Goal: Communication & Community: Answer question/provide support

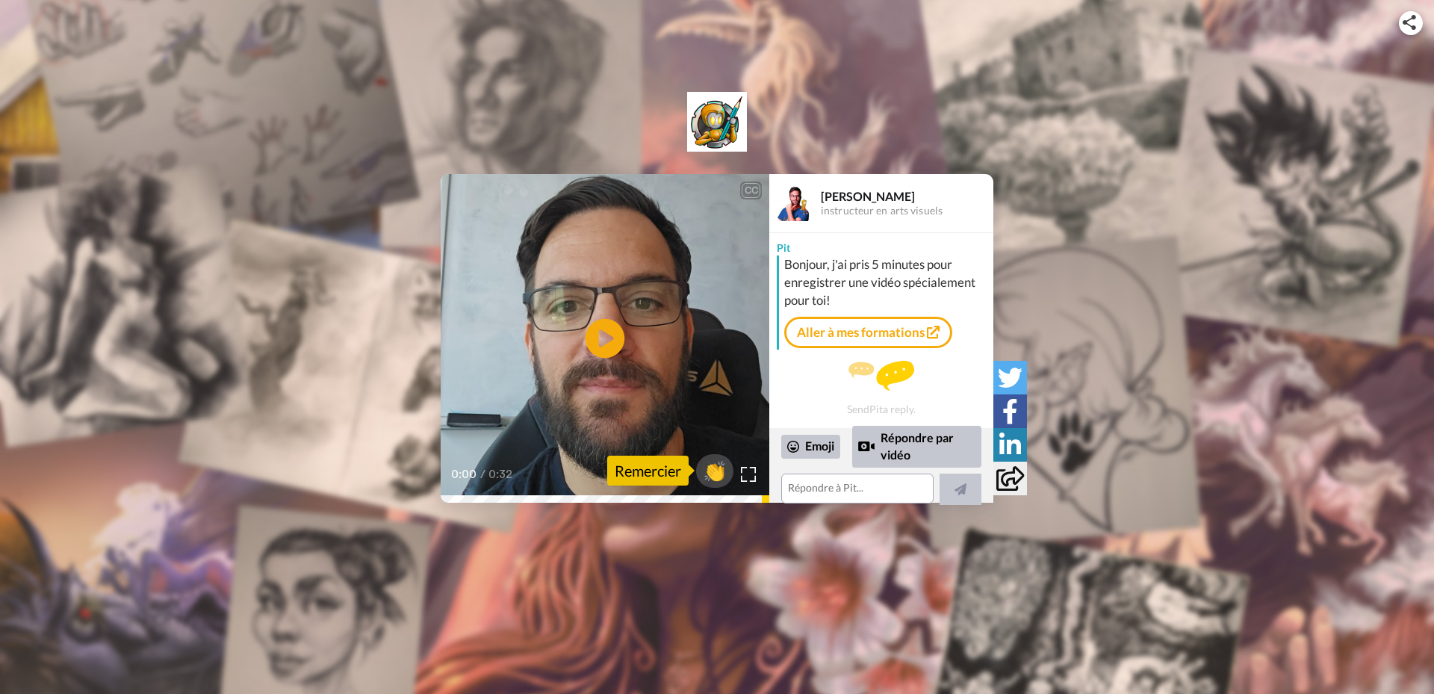
click at [602, 344] on icon "Play/Pause" at bounding box center [605, 338] width 40 height 71
click at [836, 492] on textarea at bounding box center [857, 488] width 152 height 30
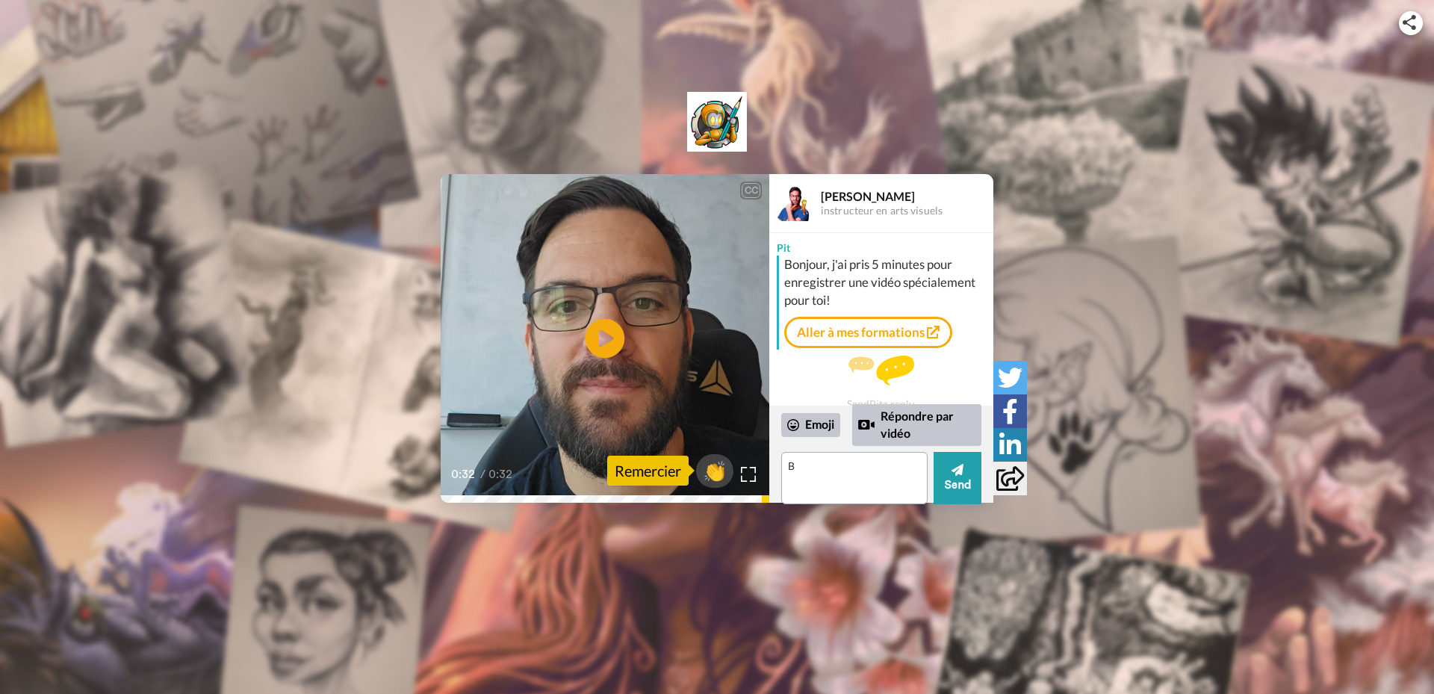
click at [612, 332] on icon at bounding box center [605, 339] width 40 height 40
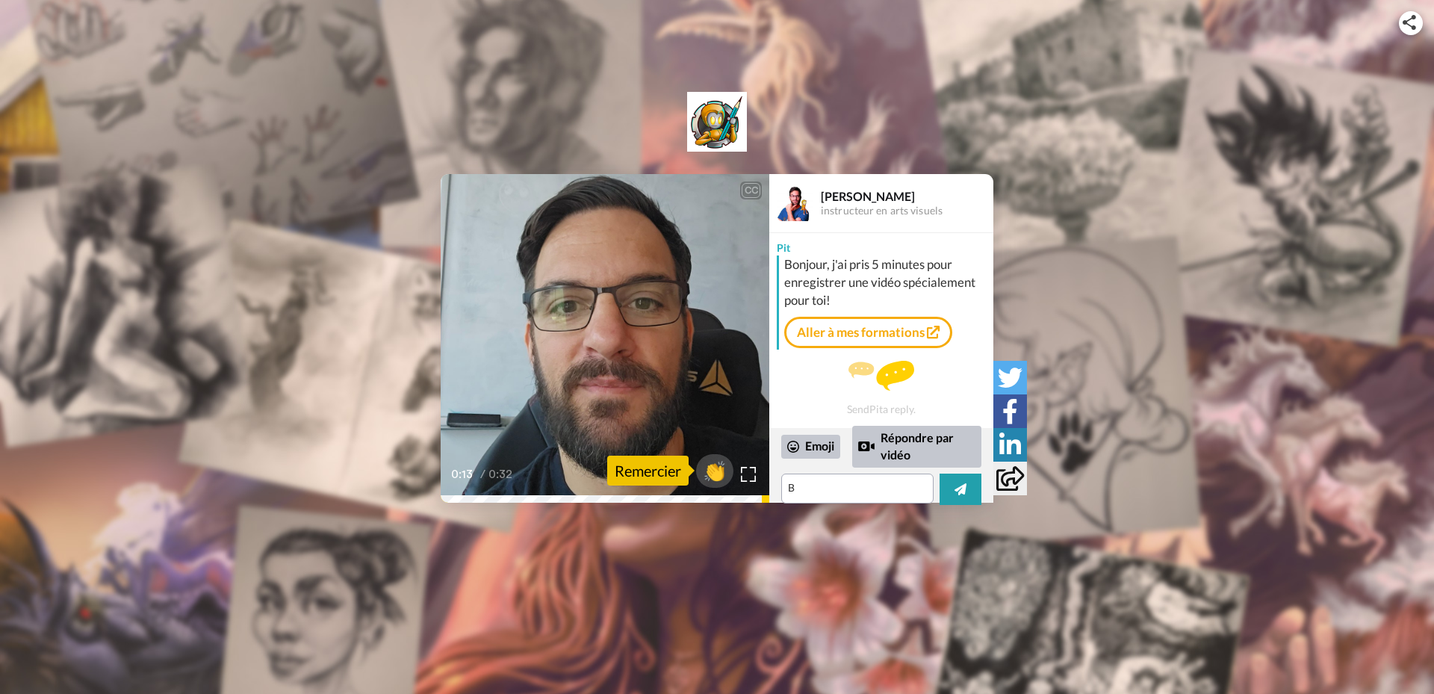
click at [615, 339] on icon at bounding box center [605, 339] width 40 height 40
click at [836, 491] on textarea "B" at bounding box center [857, 488] width 152 height 30
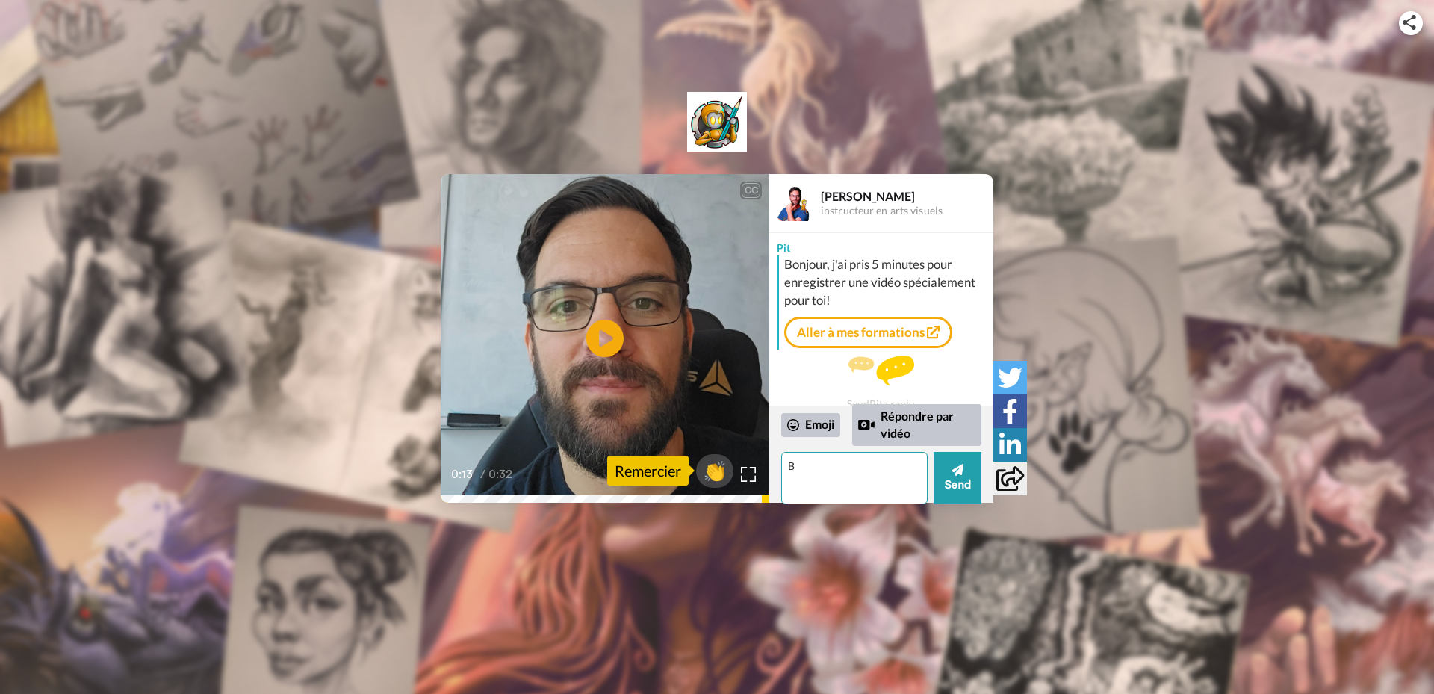
paste textarea "Bonjour Pit, Merci beaucoup pour cet accueil chaleureux ! Je voulais faire un e…"
type textarea "BBonjour Pit, Merci beaucoup pour cet accueil chaleureux ! Je voulais faire un …"
drag, startPoint x: 870, startPoint y: 491, endPoint x: 735, endPoint y: 395, distance: 166.0
click at [735, 395] on div "CC Play/Pause Saches qu 'à tout moment, si tu as besoin de l 'aide de mon équip…" at bounding box center [717, 338] width 553 height 329
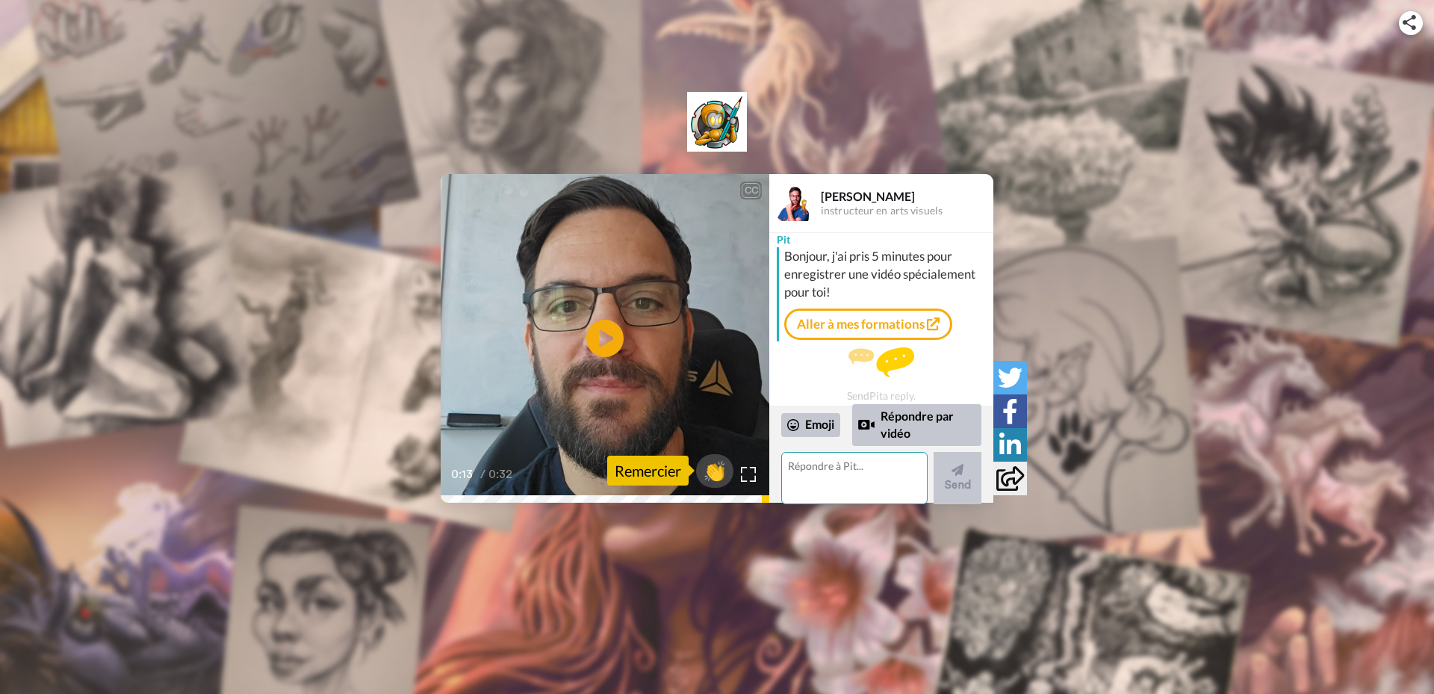
scroll to position [12, 0]
click at [835, 472] on textarea at bounding box center [854, 478] width 146 height 52
paste textarea "Bonjour Pit, Merci beaucoup pour cet accueil chaleureux ! Je voulais faire un e…"
type textarea "Bonjour Pit, Merci beaucoup pour cet accueil chaleureux ! Je voulais faire un e…"
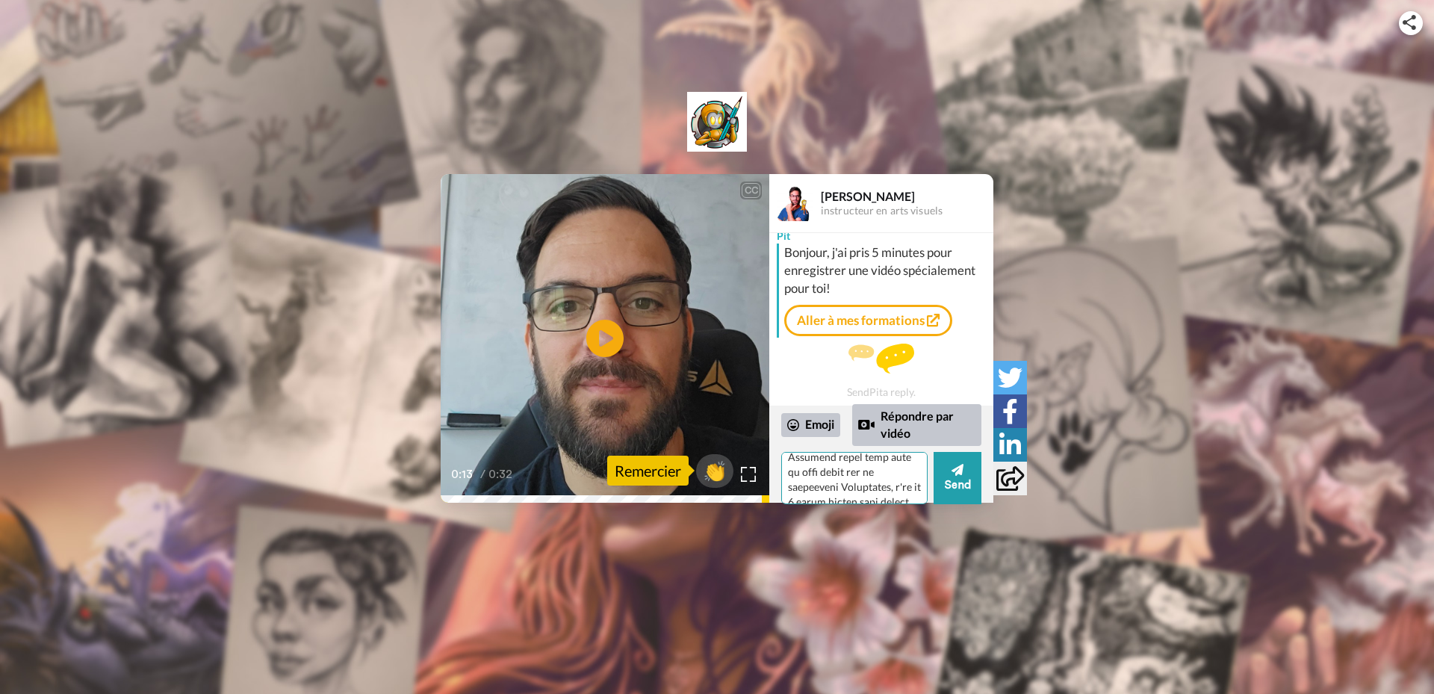
scroll to position [0, 0]
drag, startPoint x: 881, startPoint y: 491, endPoint x: 691, endPoint y: 356, distance: 232.9
click at [691, 356] on div "CC Play/Pause Saches qu 'à tout moment, si tu as besoin de l 'aide de mon équip…" at bounding box center [717, 338] width 553 height 329
